Goal: Find specific page/section: Find specific page/section

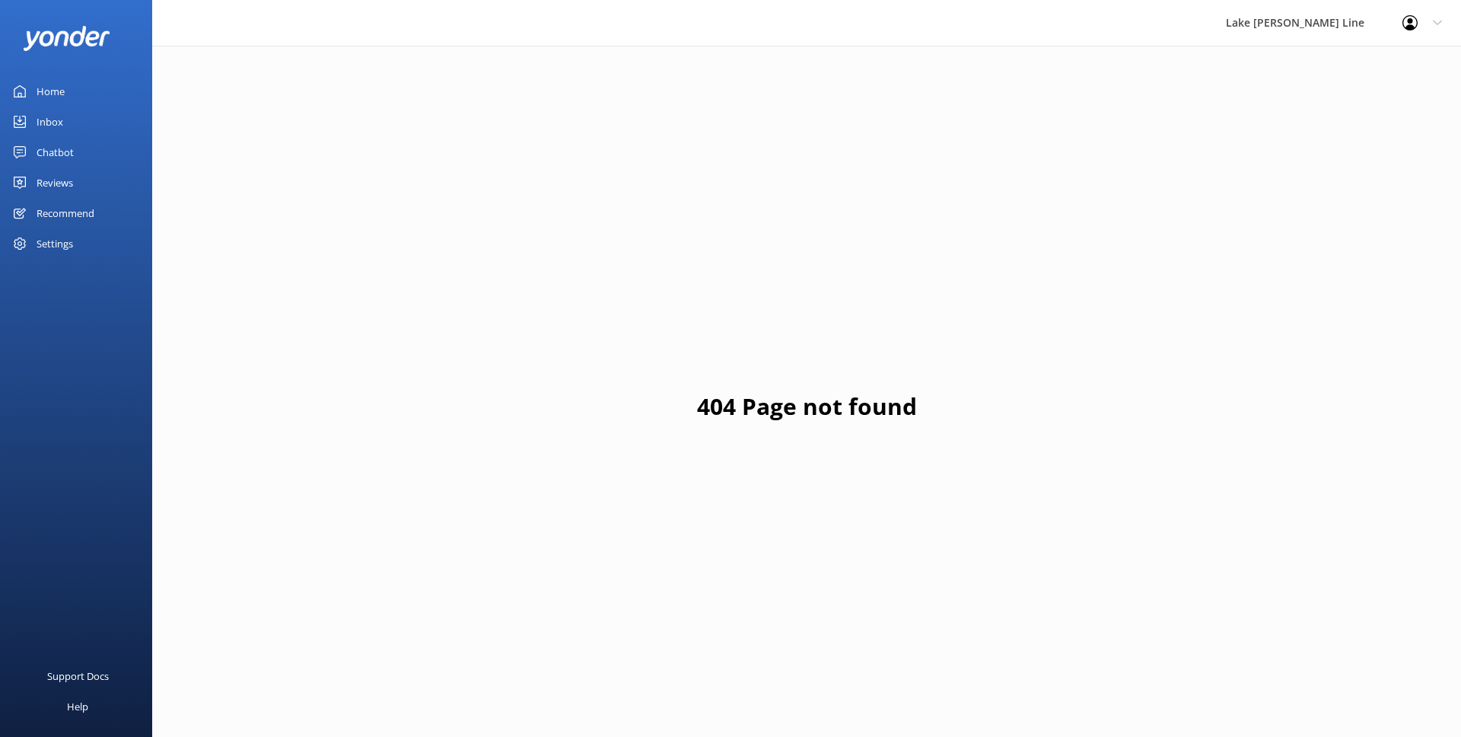
click at [55, 127] on div "Inbox" at bounding box center [50, 122] width 27 height 30
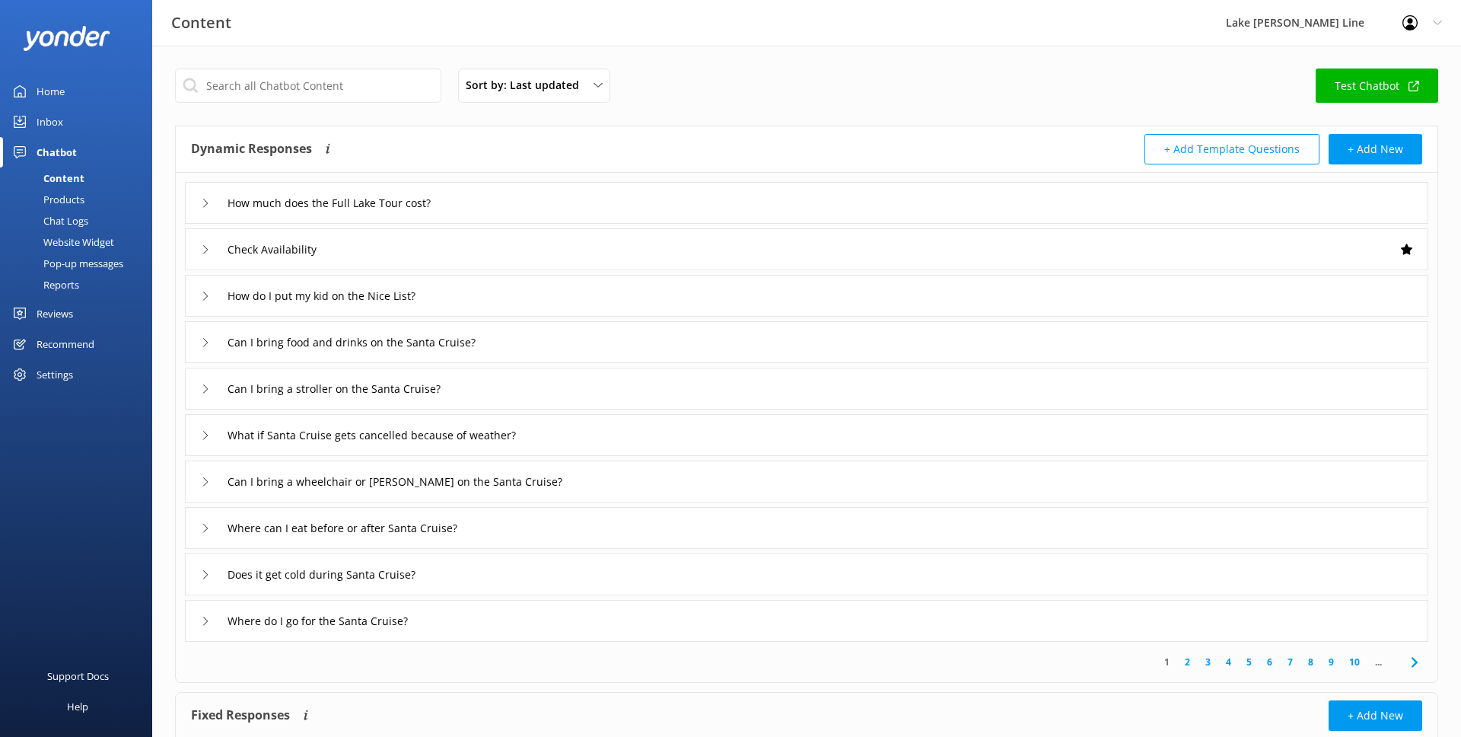
click at [84, 212] on div "Chat Logs" at bounding box center [48, 220] width 79 height 21
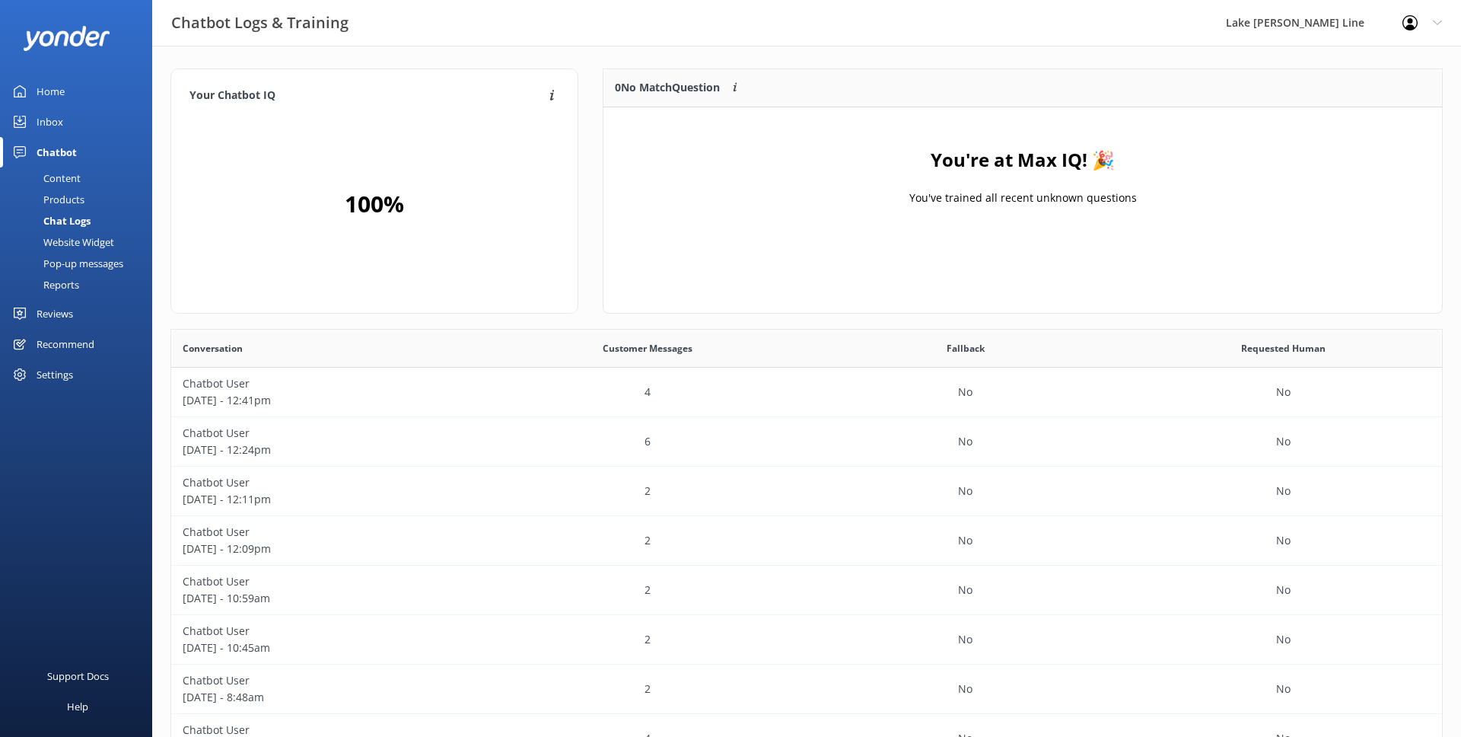
scroll to position [533, 1271]
